Goal: Task Accomplishment & Management: Complete application form

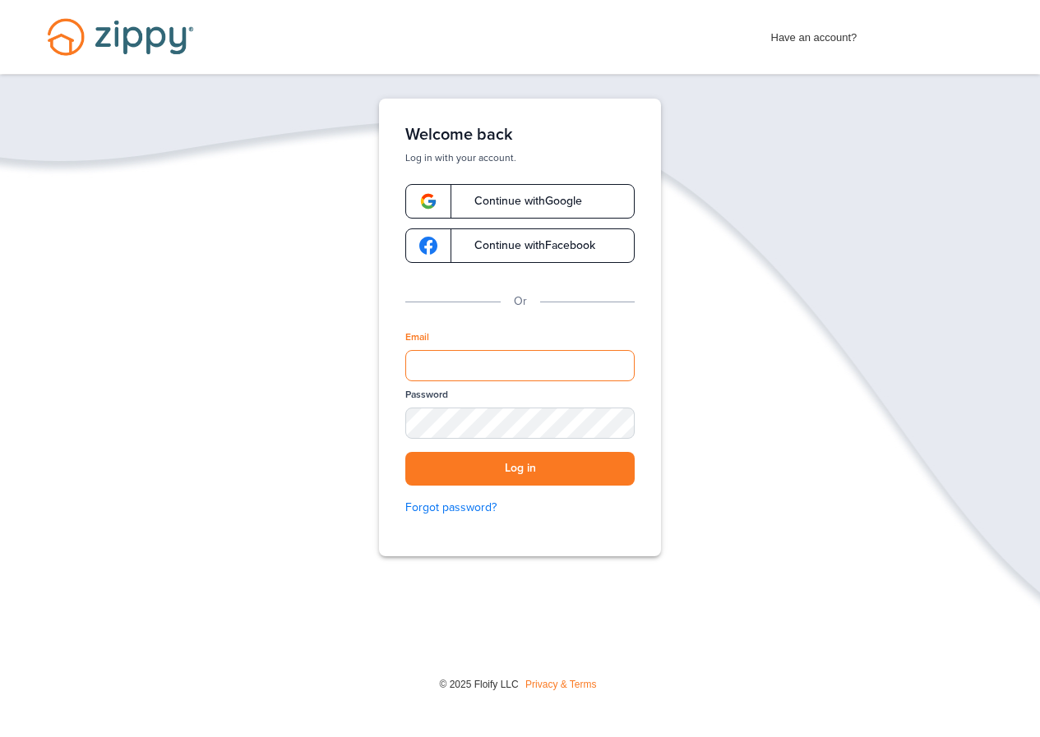
click at [473, 364] on input "Email" at bounding box center [519, 365] width 229 height 31
click at [811, 36] on span "Have an account?" at bounding box center [814, 34] width 86 height 26
click at [471, 365] on input "Email" at bounding box center [519, 365] width 229 height 31
click at [786, 34] on span "Have an account?" at bounding box center [814, 34] width 86 height 26
click at [593, 210] on link "Continue with Google" at bounding box center [519, 201] width 229 height 35
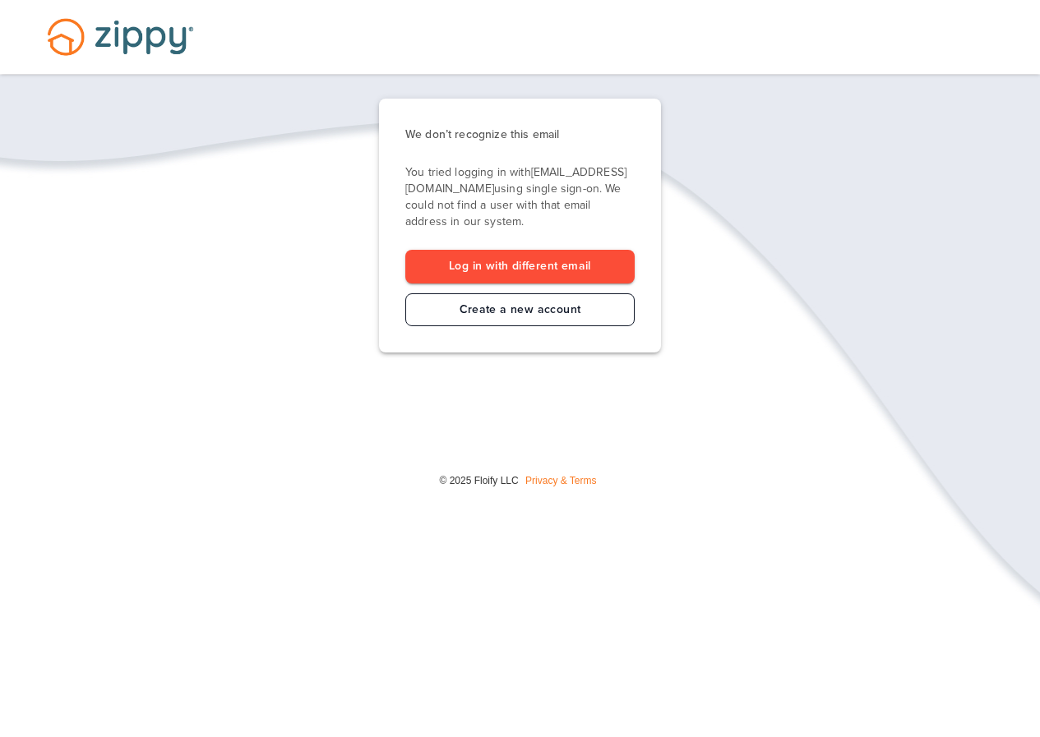
click at [534, 300] on link "Create a new account" at bounding box center [519, 310] width 229 height 34
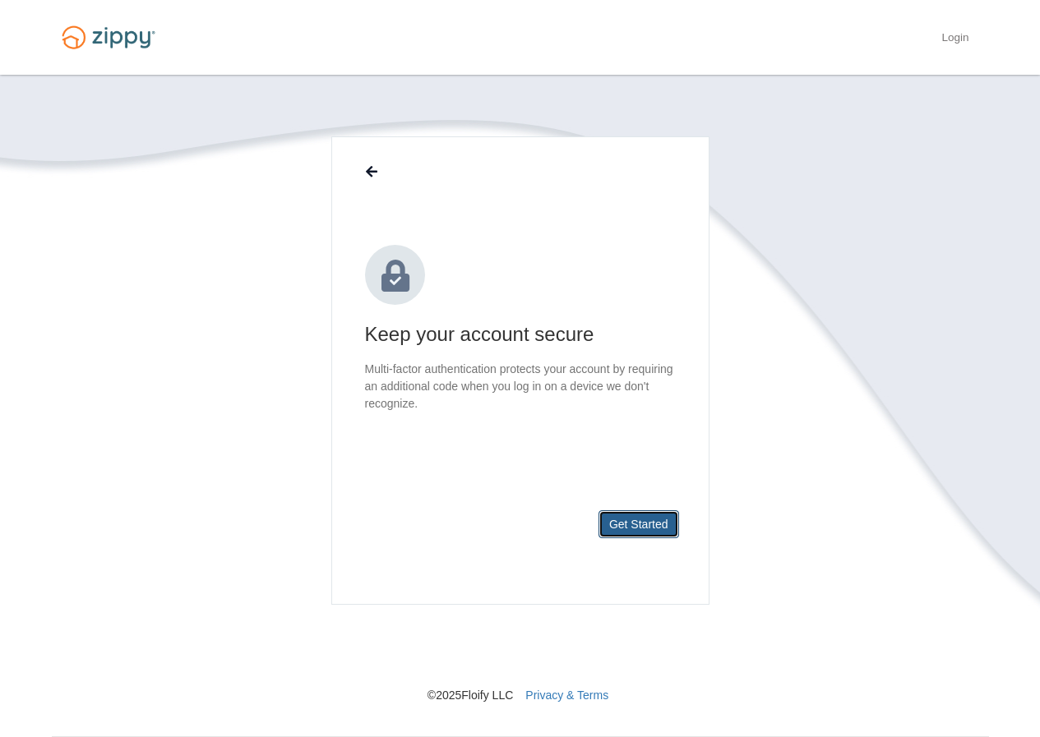
click at [659, 529] on button "Get Started" at bounding box center [638, 525] width 81 height 28
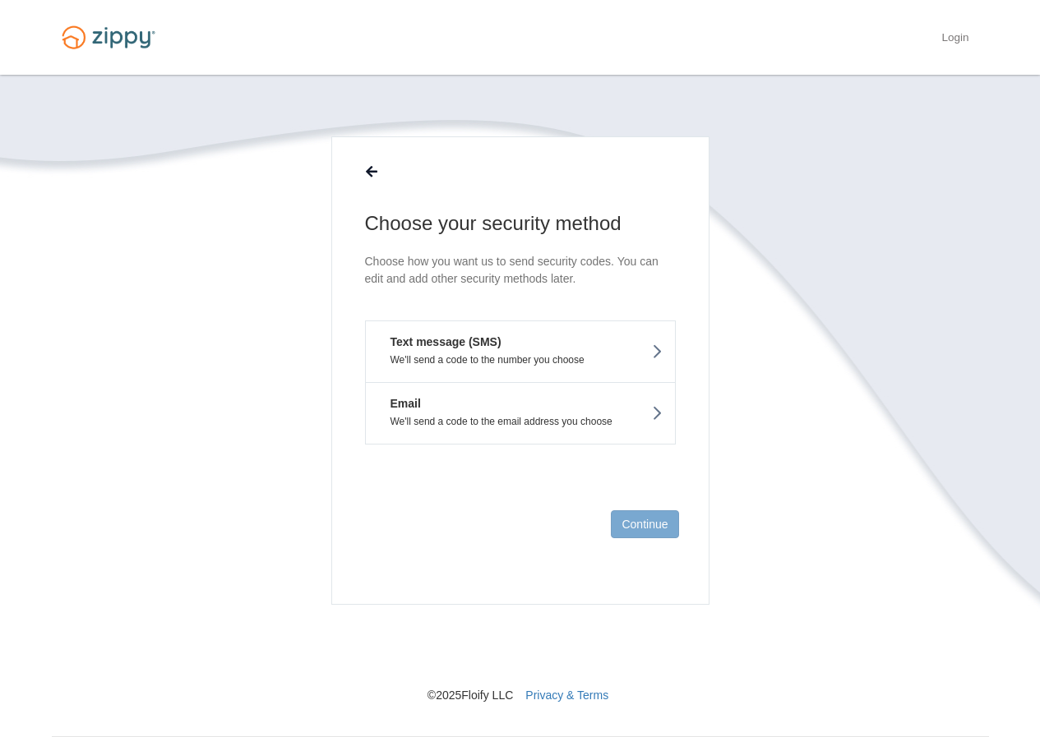
click at [499, 363] on p "We'll send a code to the number you choose" at bounding box center [520, 360] width 284 height 12
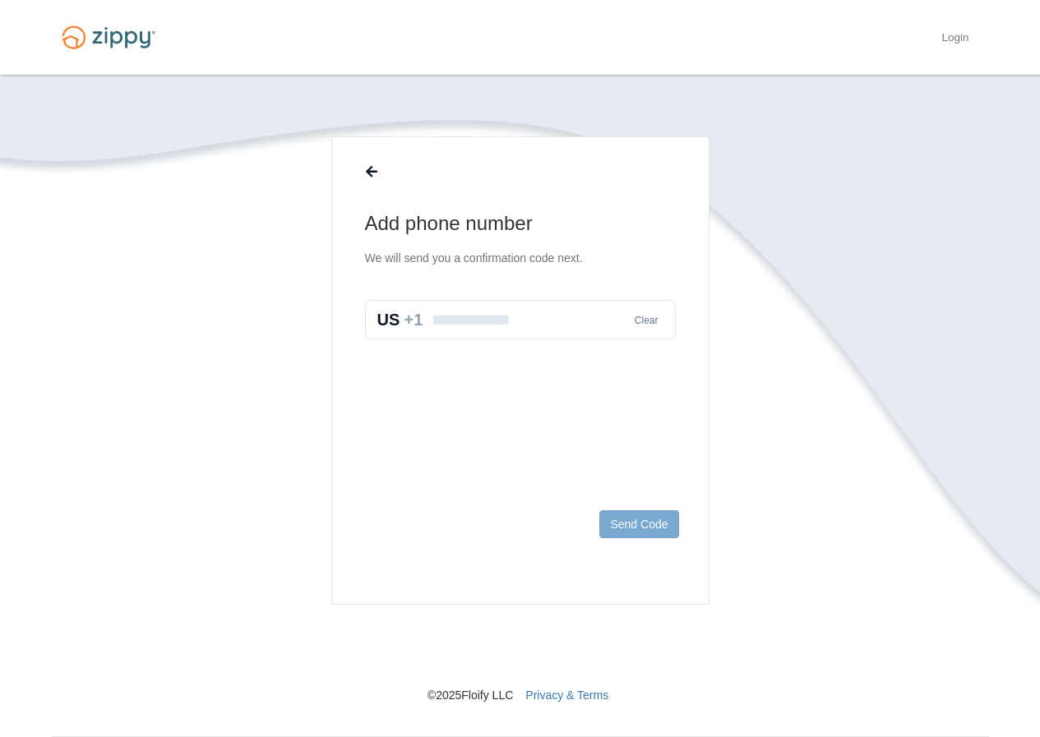
click at [445, 319] on input "text" at bounding box center [520, 319] width 311 height 39
type input "**********"
click at [664, 529] on button "Send Code" at bounding box center [638, 525] width 79 height 28
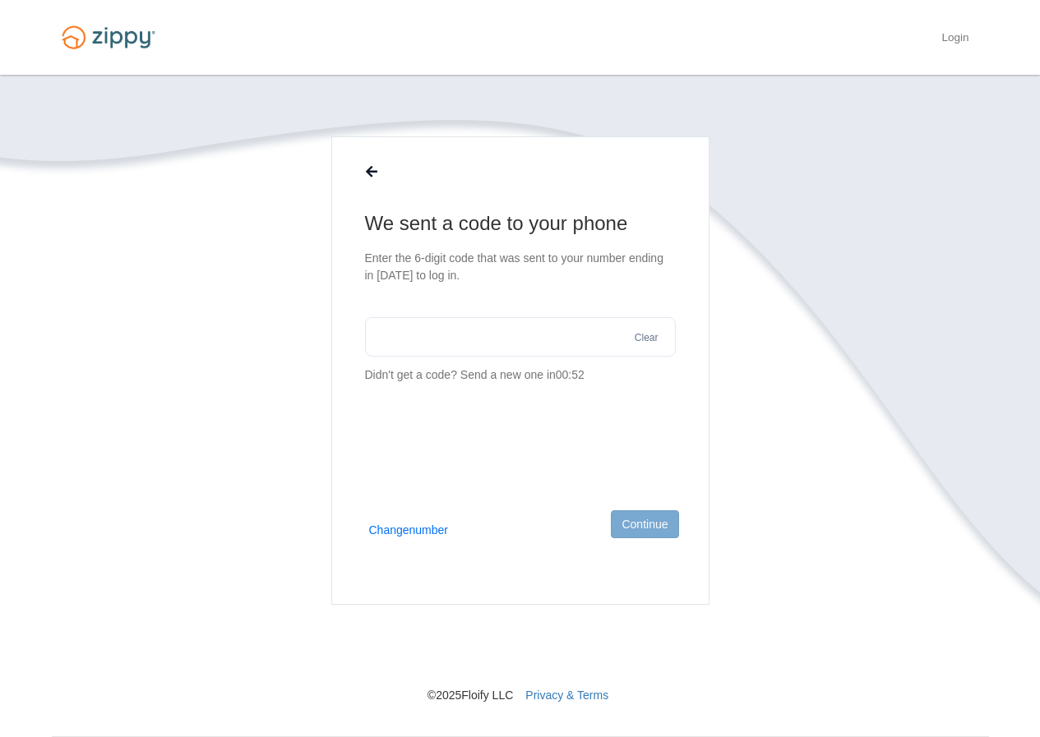
click at [431, 332] on input "text" at bounding box center [520, 336] width 311 height 39
type input "******"
click at [648, 511] on button "Continue" at bounding box center [644, 525] width 67 height 28
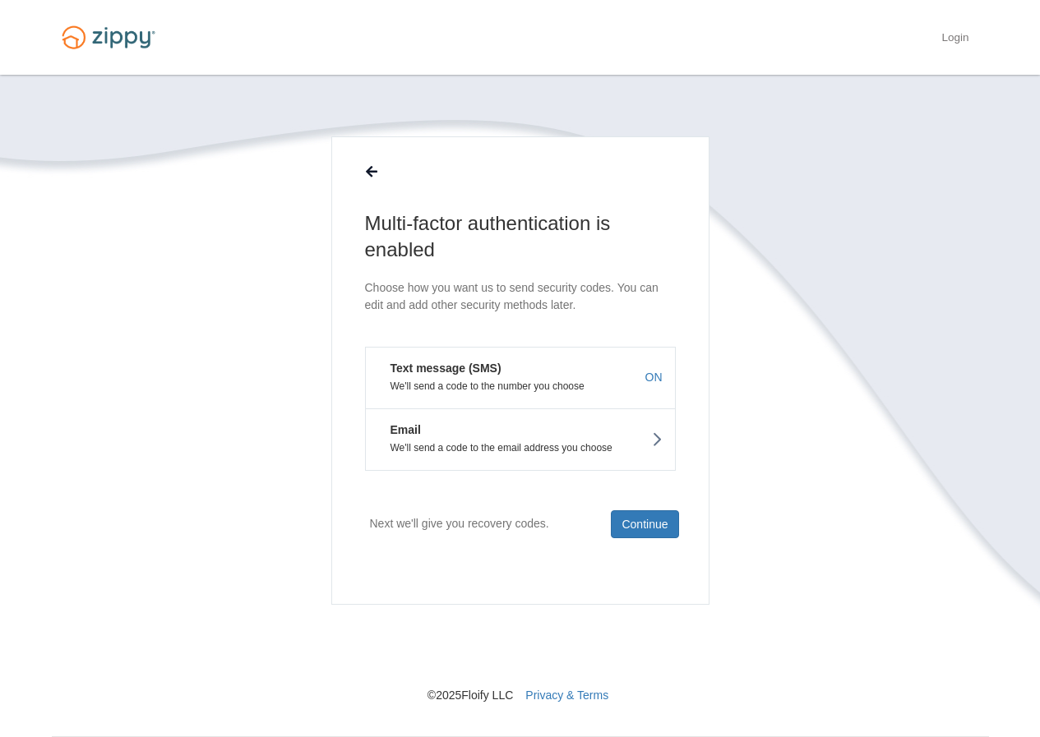
drag, startPoint x: 563, startPoint y: 381, endPoint x: 563, endPoint y: 395, distance: 14.0
click at [563, 395] on button "Text message (SMS) We'll send a code to the number you choose ON" at bounding box center [520, 378] width 311 height 62
click at [640, 523] on button "Continue" at bounding box center [644, 525] width 67 height 28
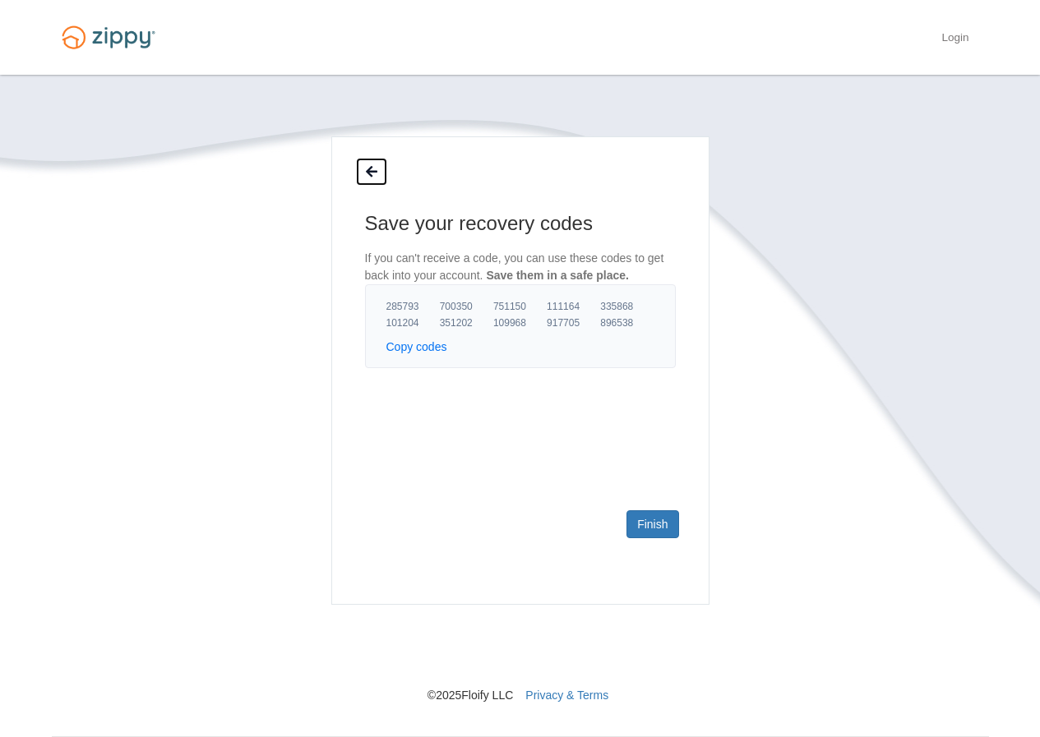
click at [371, 171] on icon at bounding box center [372, 172] width 12 height 13
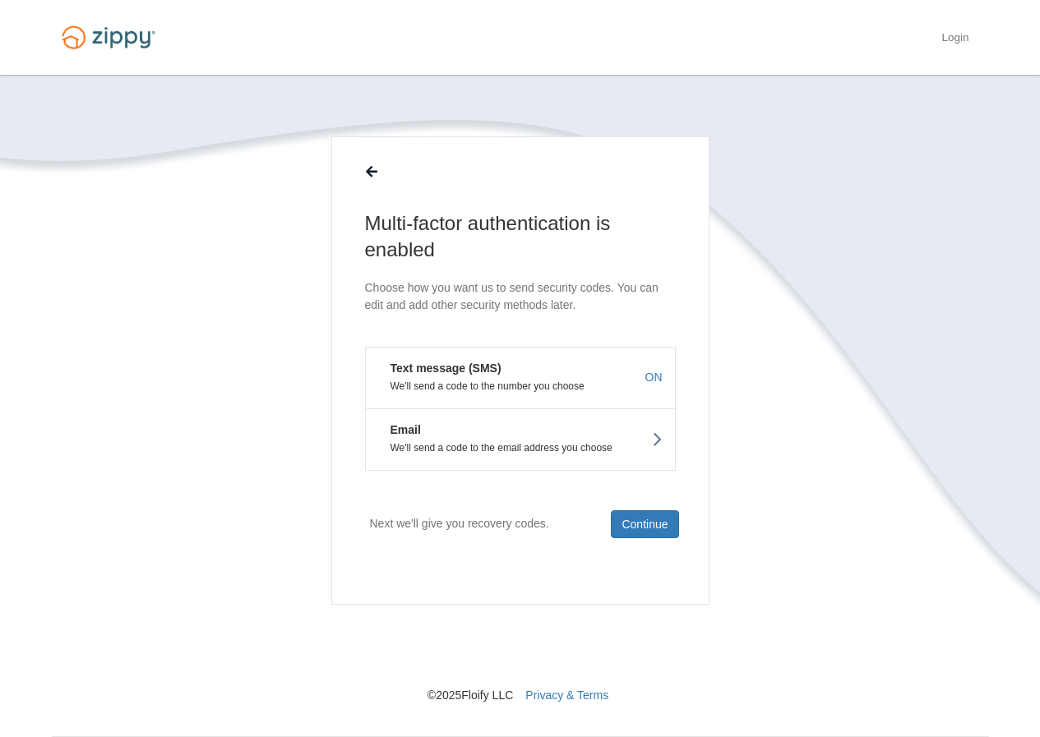
click at [439, 387] on p "We'll send a code to the number you choose" at bounding box center [520, 387] width 284 height 12
click at [641, 522] on button "Continue" at bounding box center [644, 525] width 67 height 28
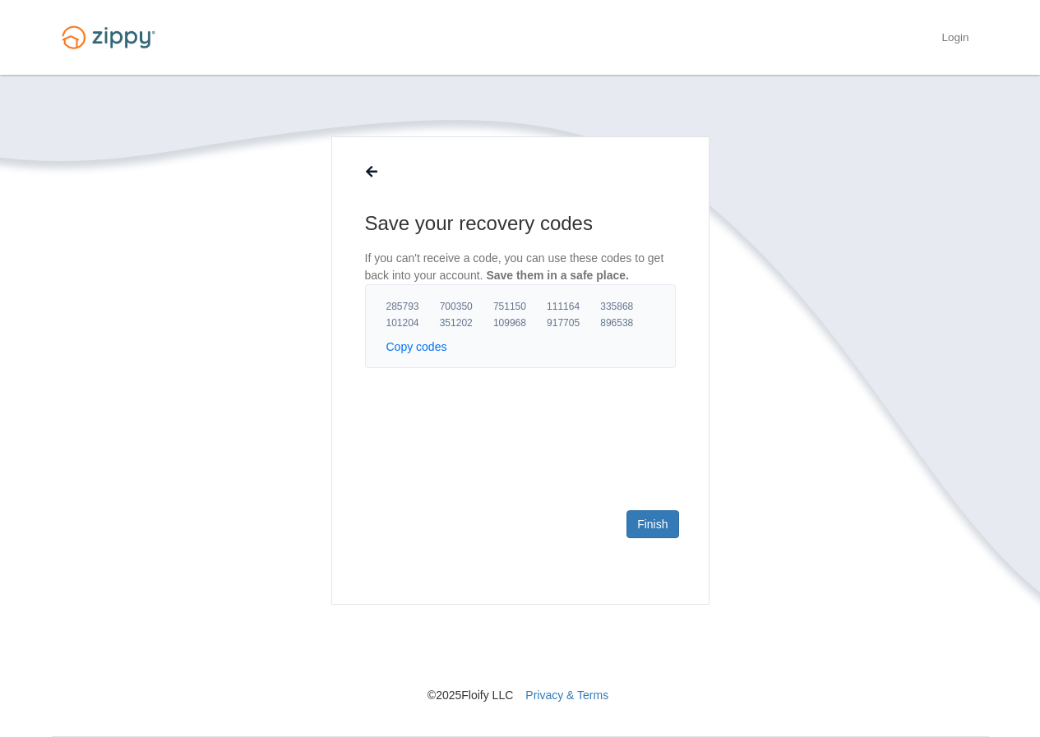
click at [617, 374] on main "Save your recovery codes If you can't receive a code, you can use these codes t…" at bounding box center [520, 370] width 378 height 469
click at [653, 529] on link "Finish" at bounding box center [652, 525] width 52 height 28
